Goal: Navigation & Orientation: Find specific page/section

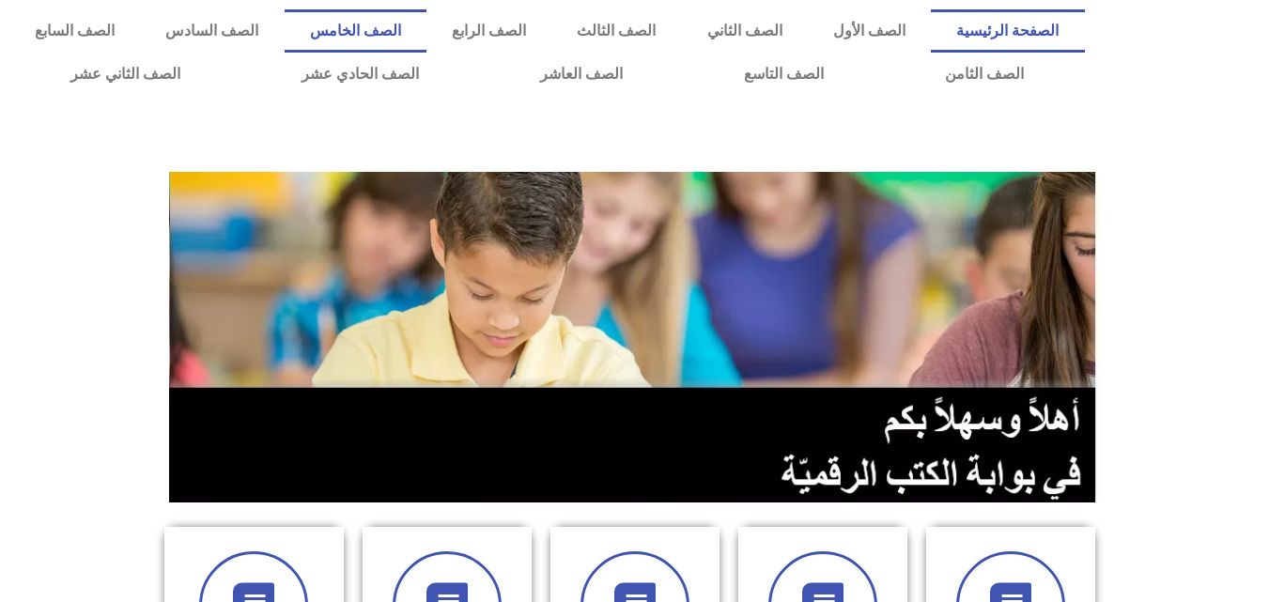
click at [426, 33] on link "الصف الخامس" at bounding box center [355, 30] width 142 height 43
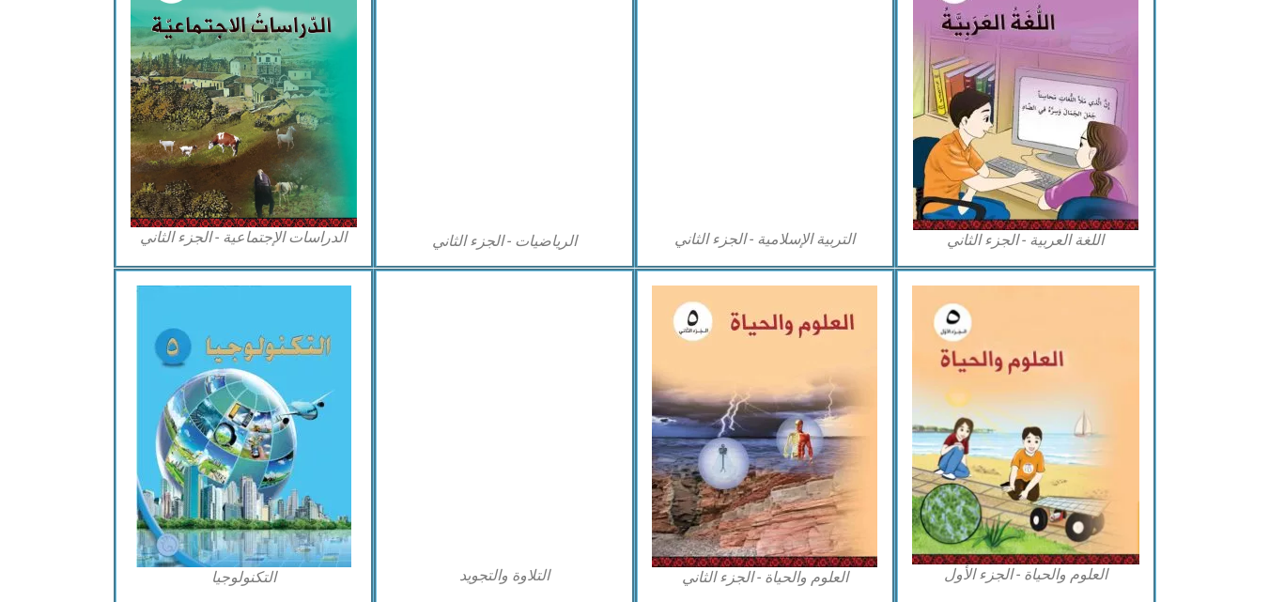
scroll to position [1019, 0]
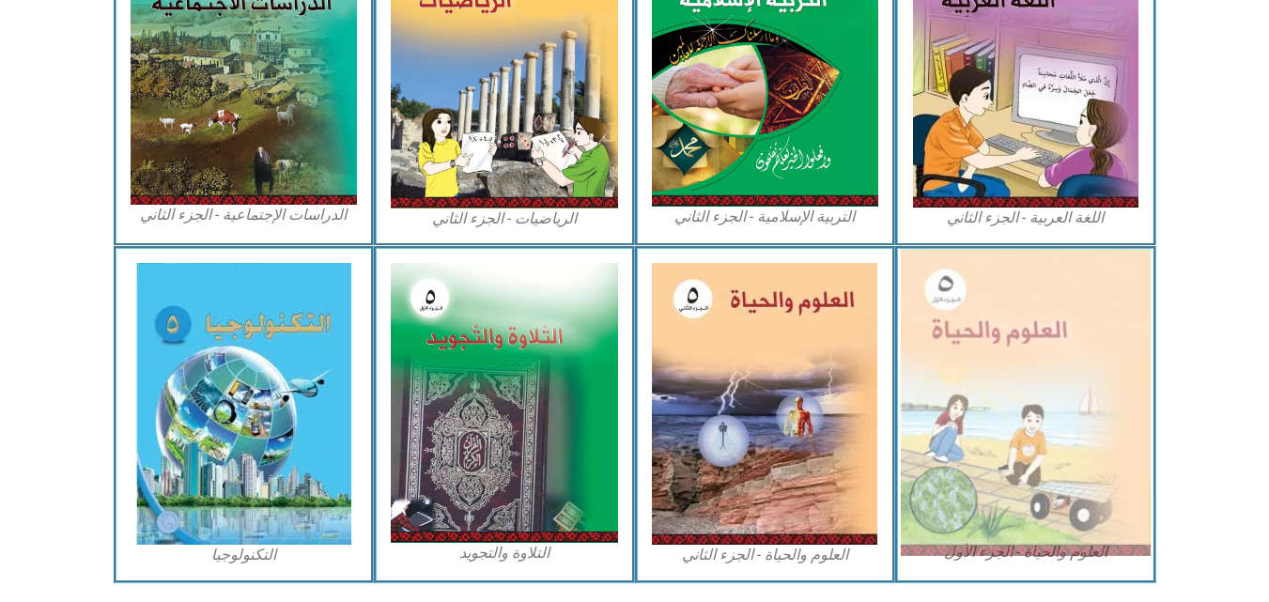
click at [1066, 443] on img at bounding box center [1025, 402] width 250 height 307
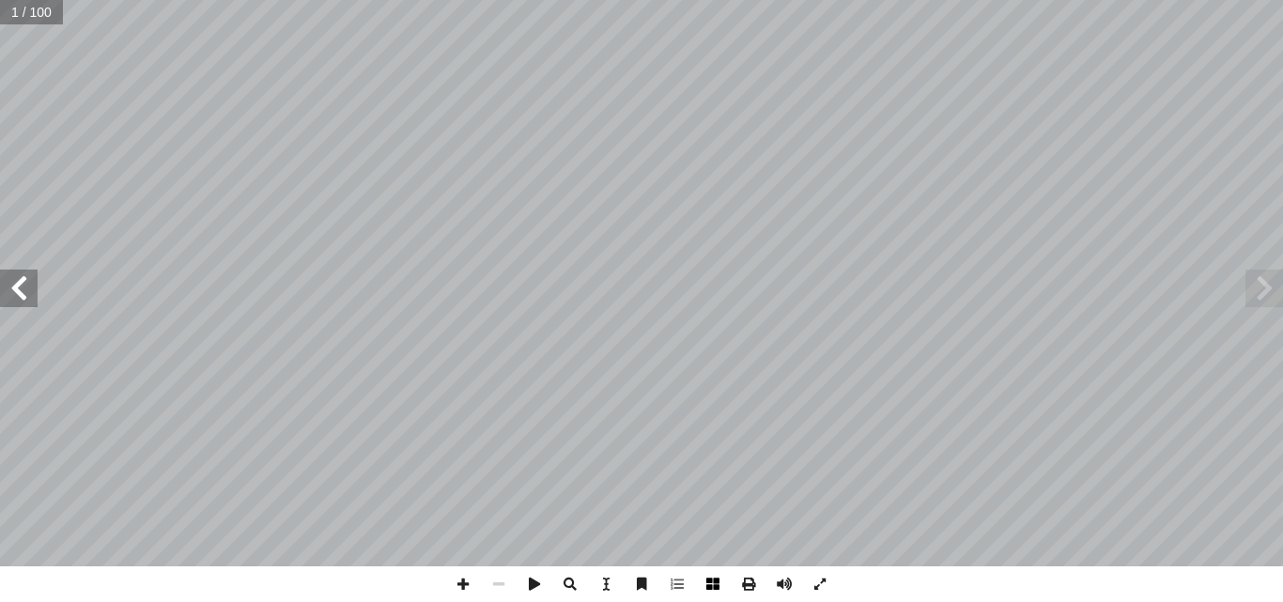
click at [712, 592] on span at bounding box center [713, 584] width 36 height 36
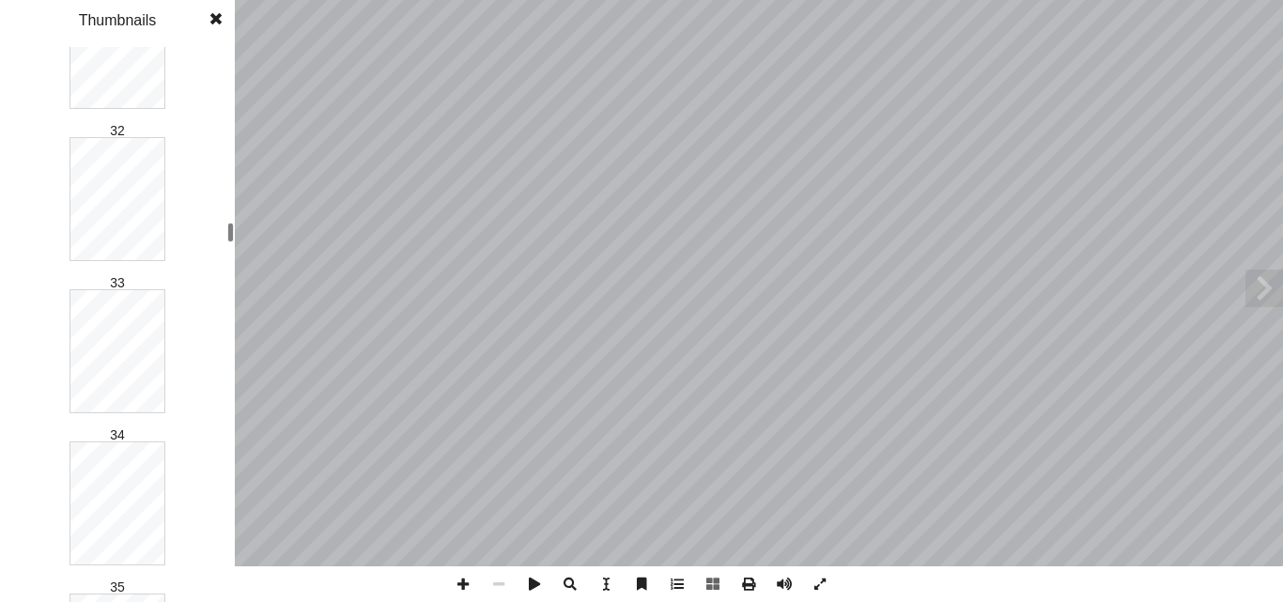
click at [233, 236] on div at bounding box center [230, 233] width 7 height 20
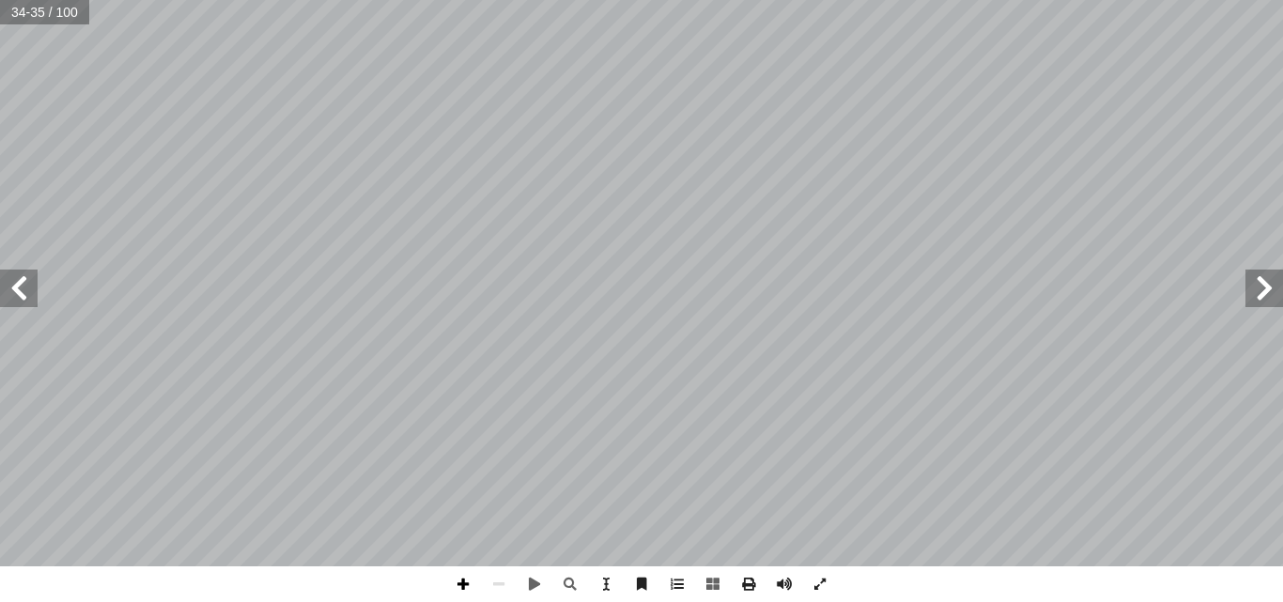
click at [469, 580] on span at bounding box center [463, 584] width 36 height 36
click at [467, 582] on span at bounding box center [463, 584] width 36 height 36
click at [491, 583] on span at bounding box center [499, 584] width 36 height 36
